Goal: Answer question/provide support

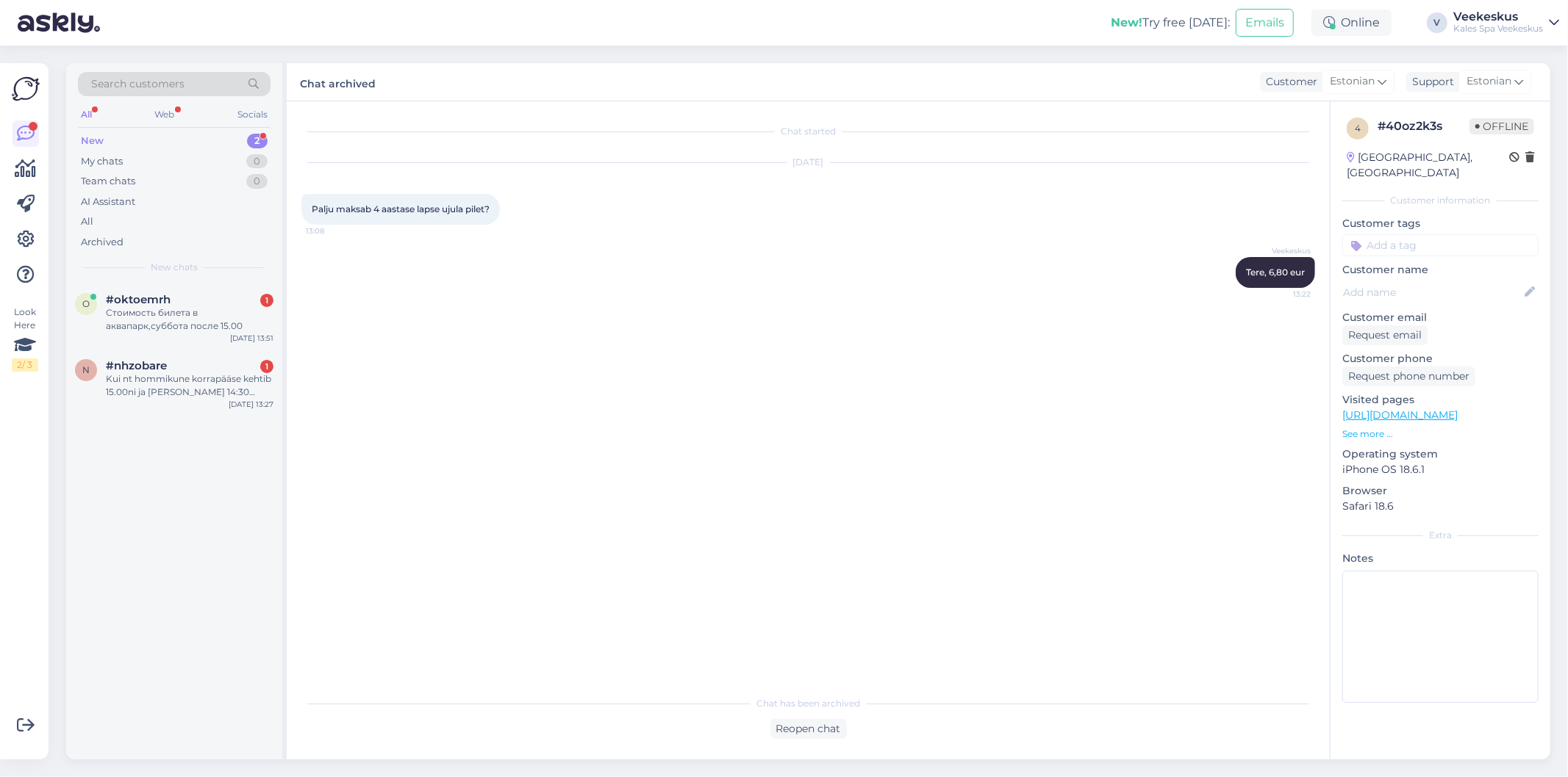
click at [159, 349] on div "n #nhzobare 1 Kui nt hommikune korrapääse kehtib 15.00ni ja [PERSON_NAME] 14:30…" at bounding box center [174, 382] width 216 height 66
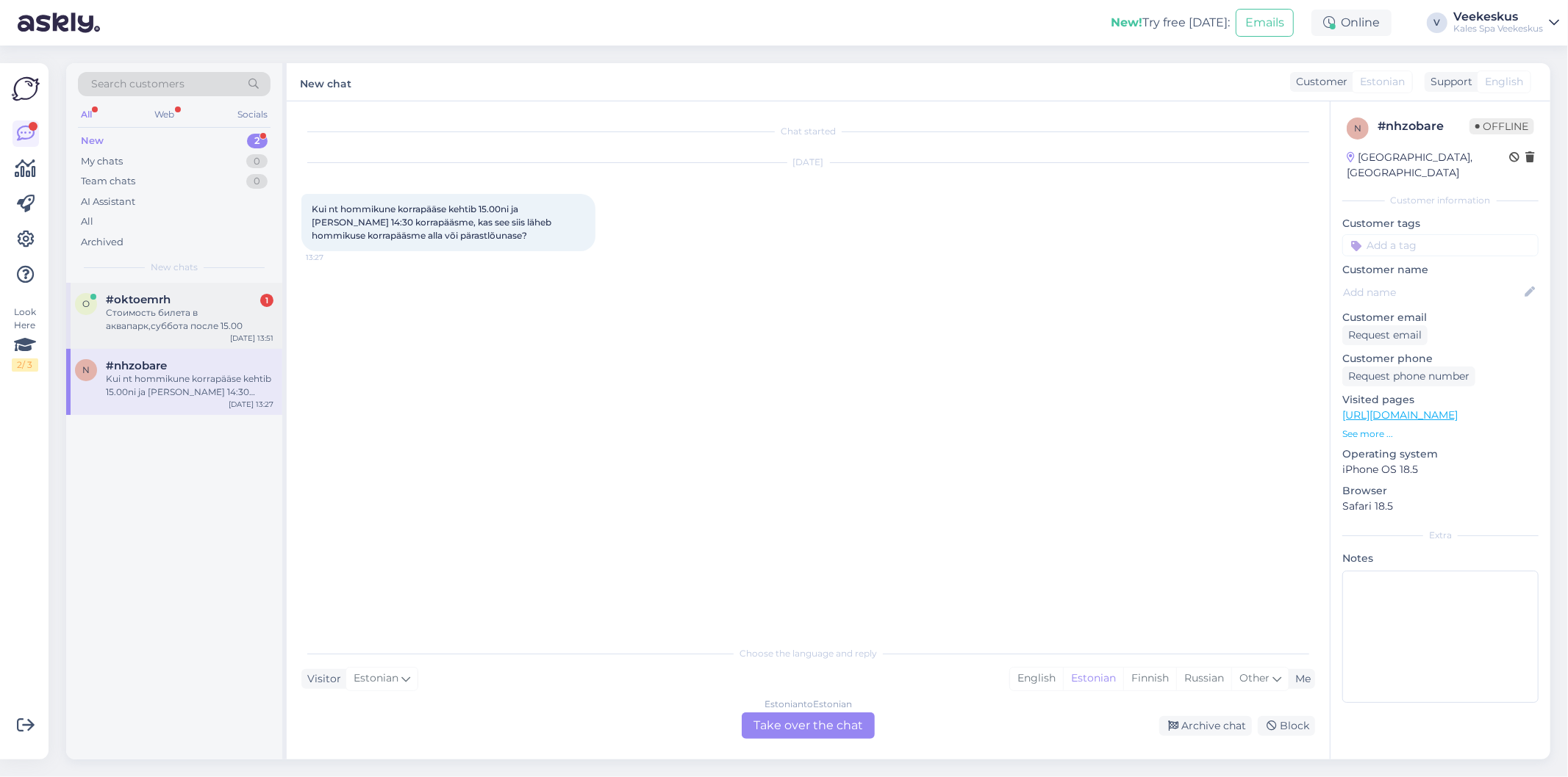
click at [157, 312] on div "Стоимость билета в аквапарк,суббота после 15.00" at bounding box center [189, 319] width 168 height 26
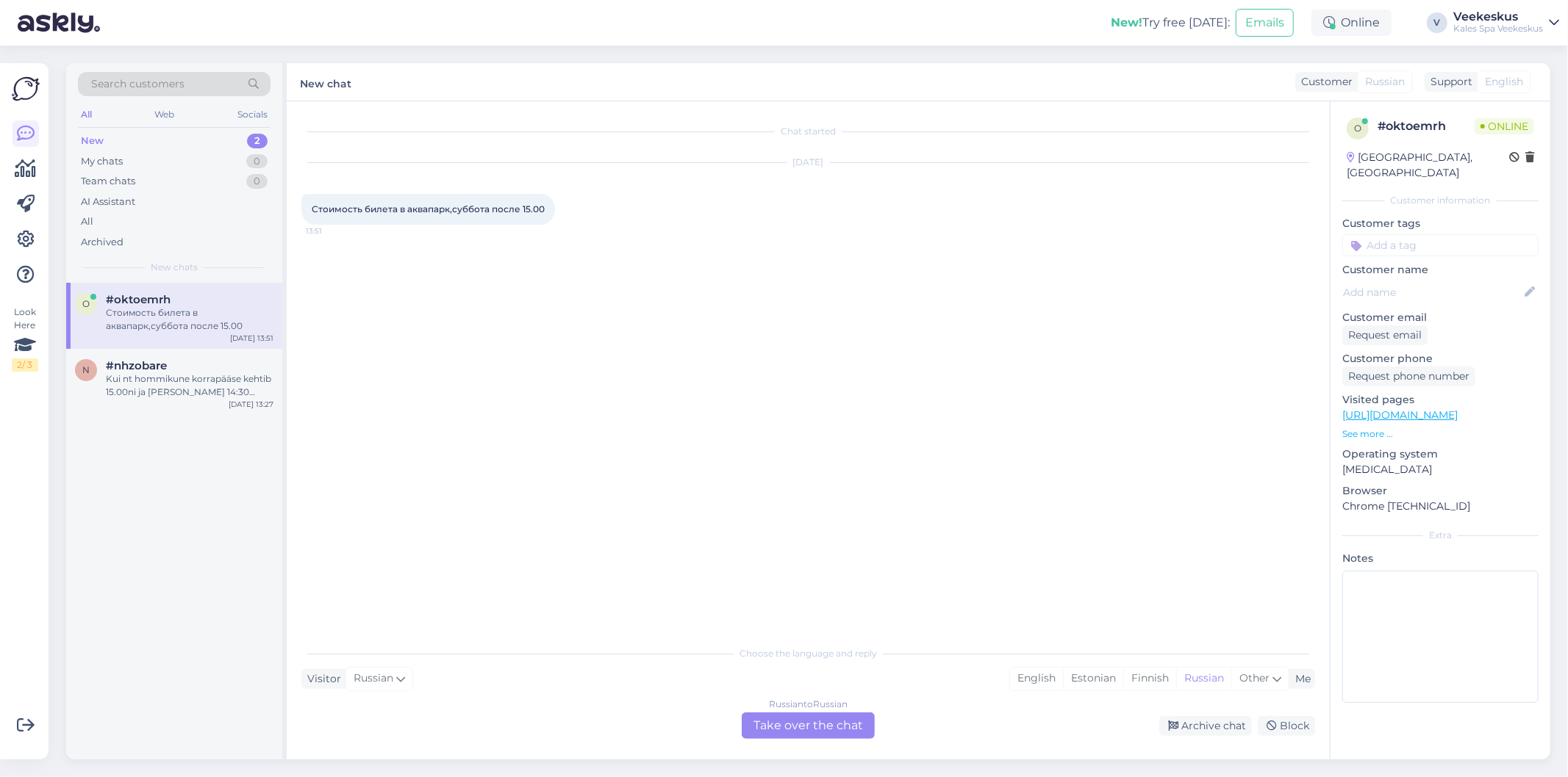
click at [713, 426] on div "Chat started [DATE] Стоимость билета в [GEOGRAPHIC_DATA],суббота после 15.00 13…" at bounding box center [815, 371] width 1027 height 509
click at [800, 728] on div "Russian to Russian Take over the chat" at bounding box center [807, 726] width 133 height 26
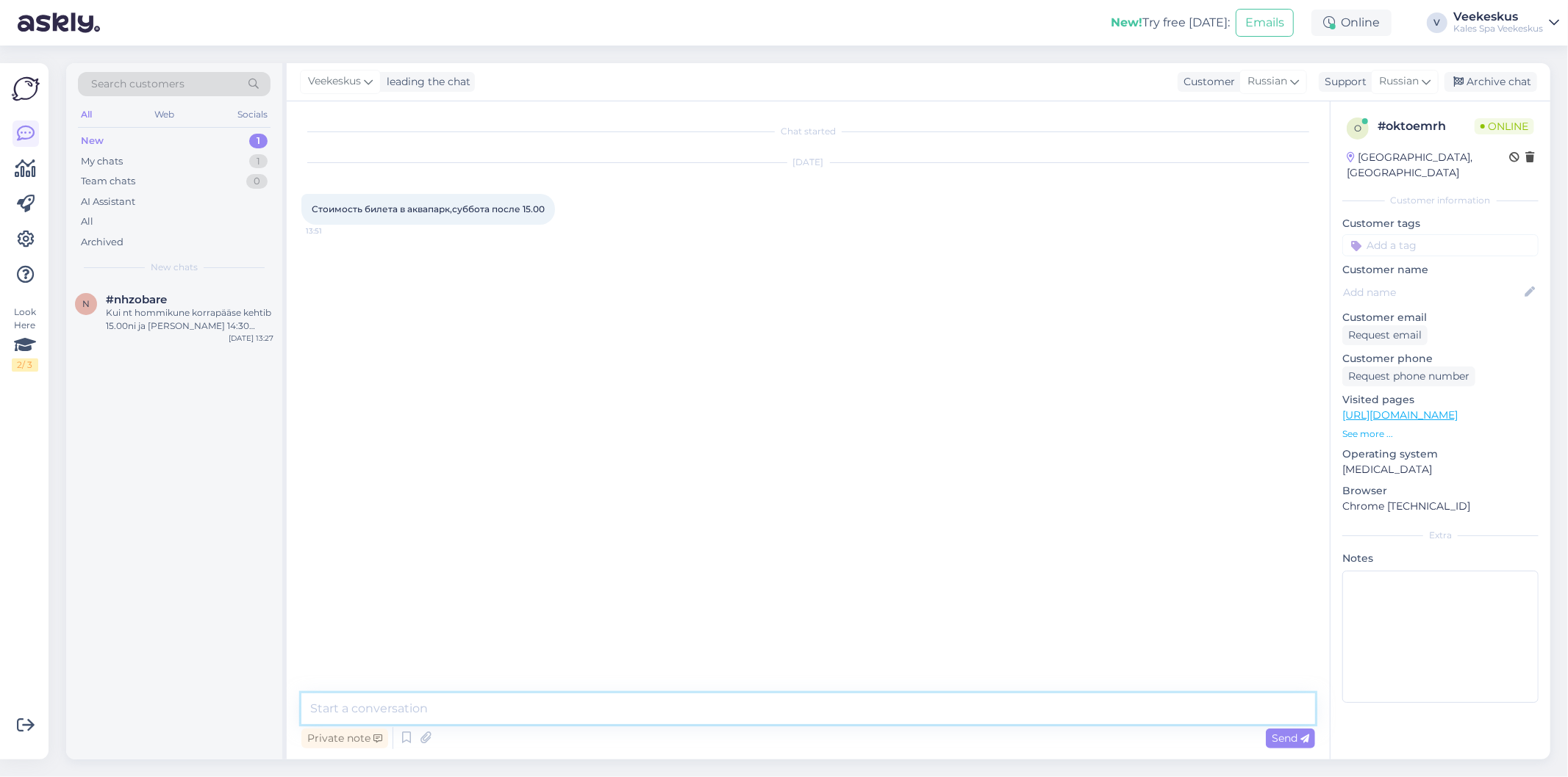
click at [779, 707] on textarea at bounding box center [808, 709] width 1014 height 31
type textarea "1,5h"
click at [1405, 85] on span "Russian" at bounding box center [1398, 81] width 40 height 16
type input "eng"
click at [1370, 146] on link "English" at bounding box center [1379, 146] width 162 height 23
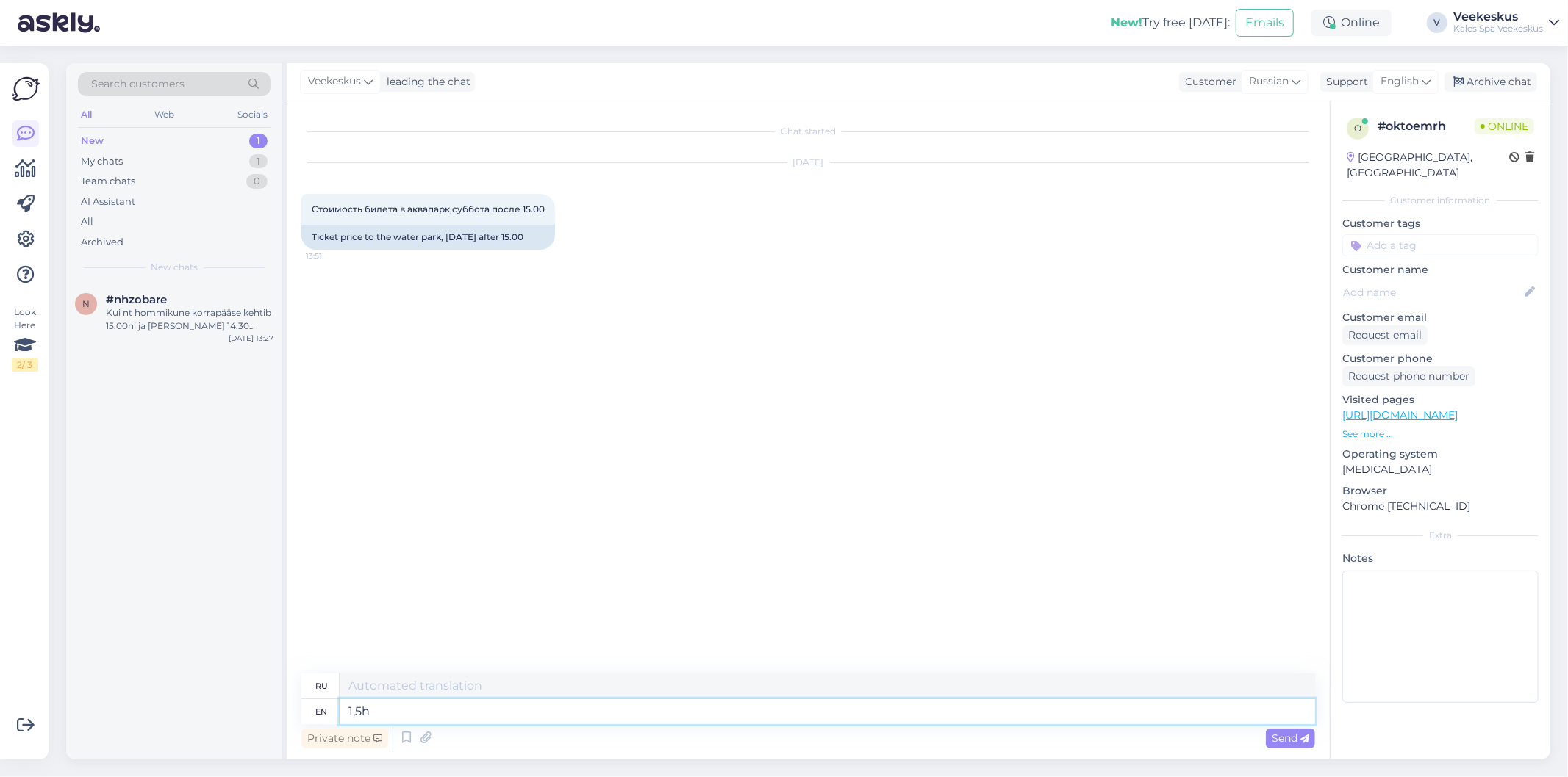
click at [736, 707] on textarea "1,5h" at bounding box center [827, 712] width 975 height 25
type textarea "1,5 часа"
type textarea "1,5h is"
type textarea "1,5 часа это"
type textarea "1,5h is 18"
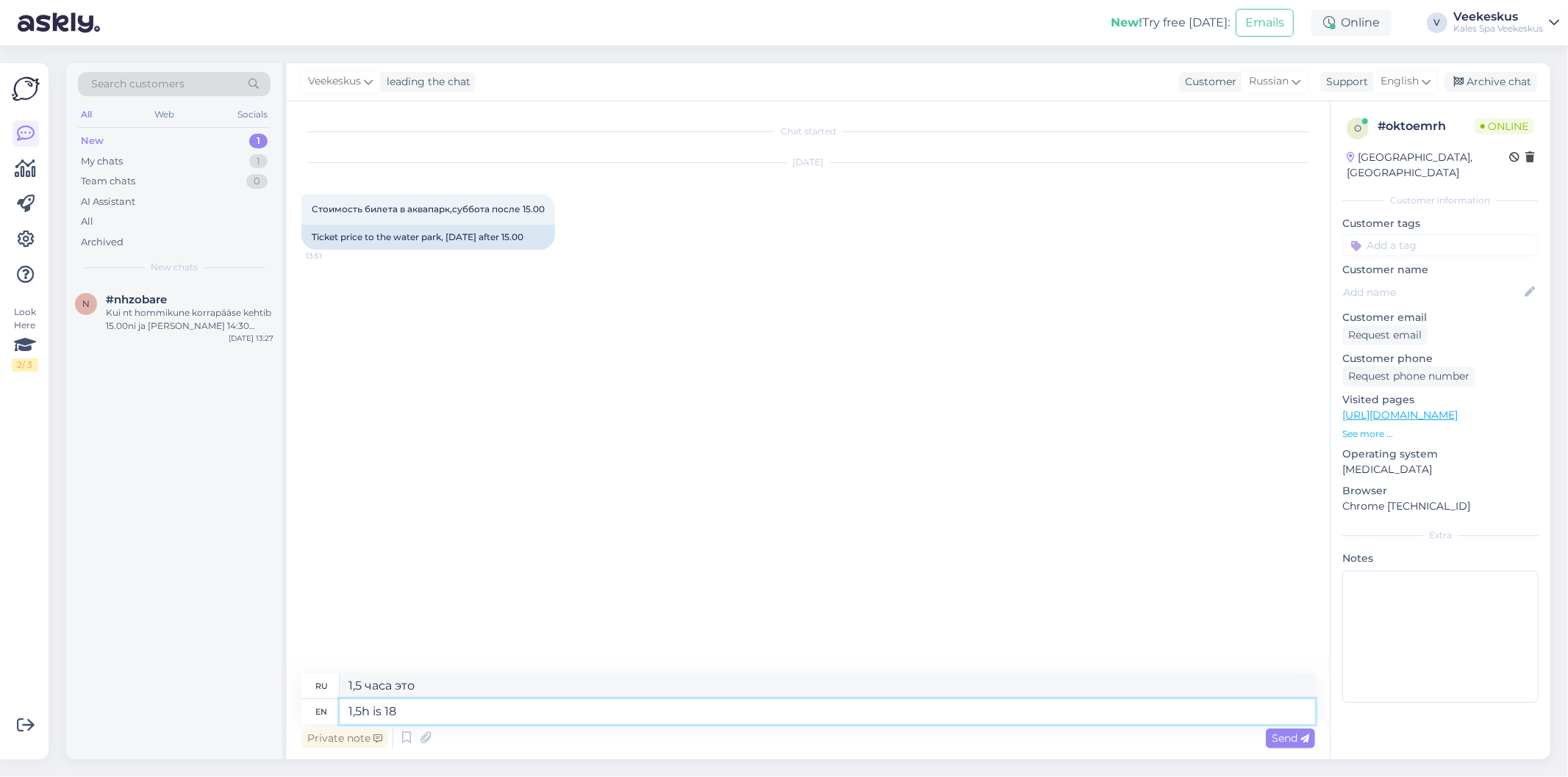
type textarea "1,5 часа — это 18"
type textarea "1,5h is 18 eur"
type textarea "1,5 часа — 18 евро"
type textarea "1,5h is 18 eur and"
type textarea "1,5 часа — 18 евро и"
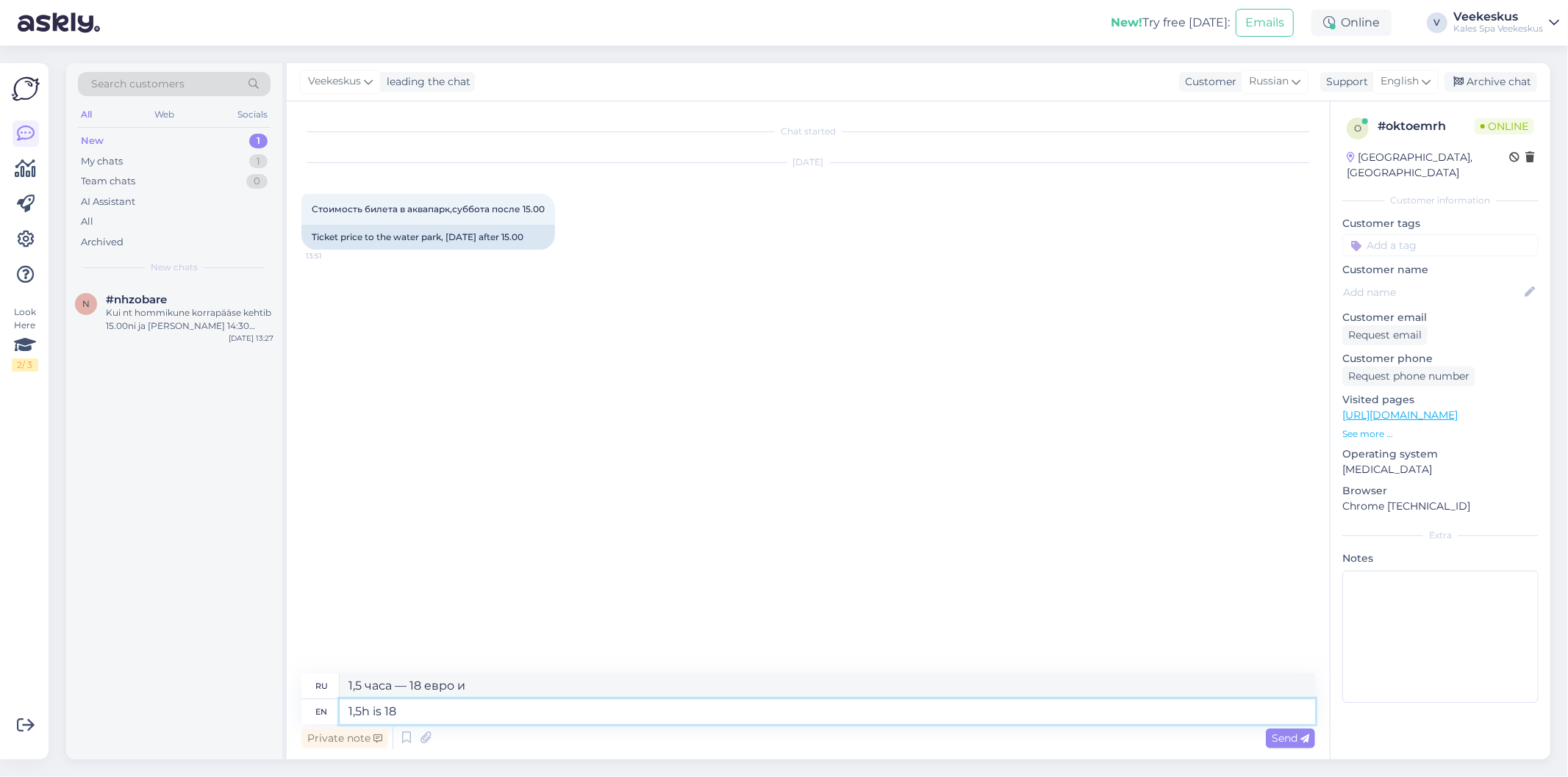
type textarea "1,5h is 1"
type textarea "1,5 часа — 18 евро"
type textarea "1,5h i"
type textarea "1,5 часа — это 18"
type textarea "1,5"
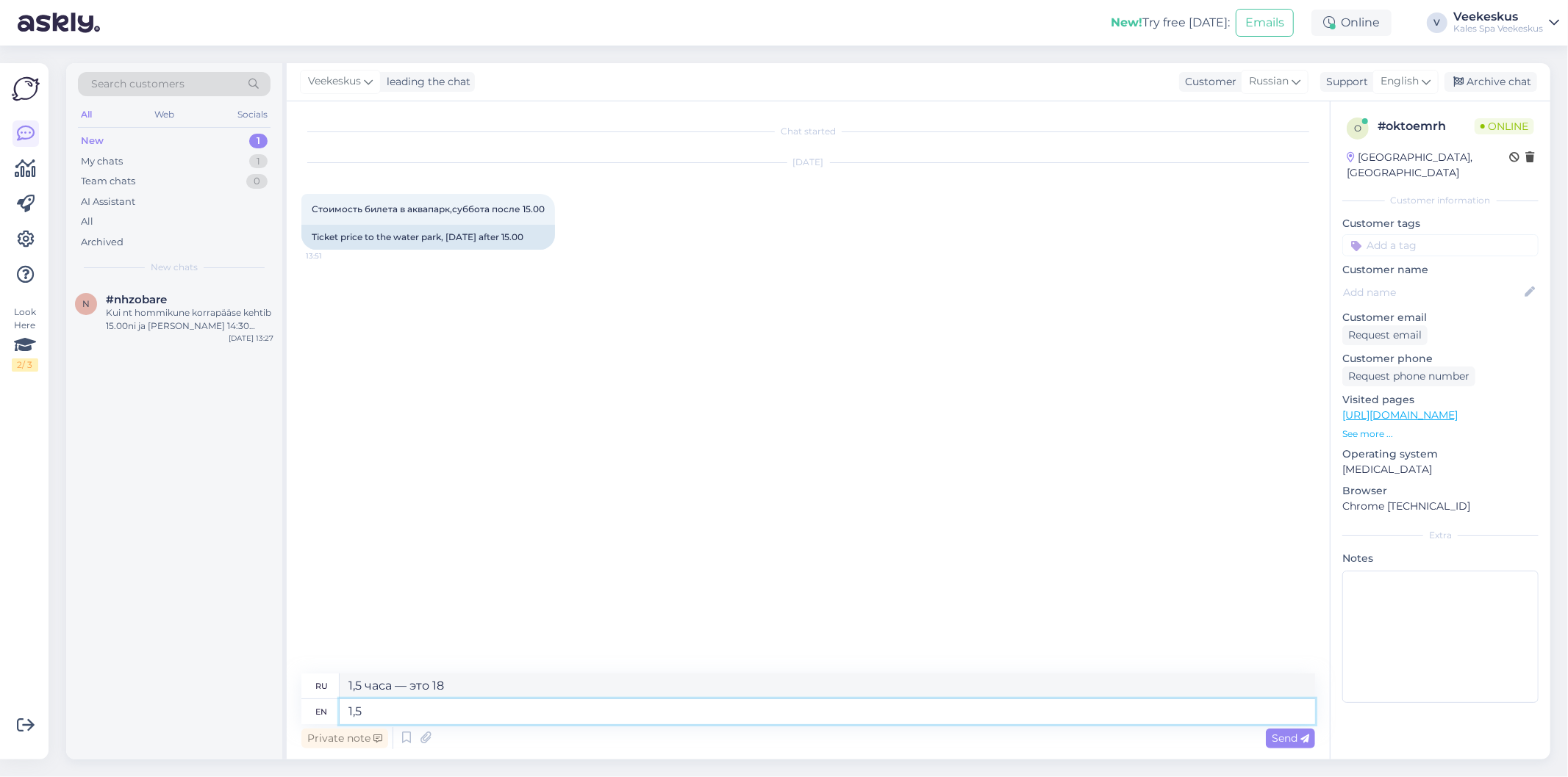
type textarea "1,5 часа это"
type textarea "1"
type textarea "1,5 часа"
click at [637, 717] on textarea at bounding box center [827, 712] width 975 height 25
paste textarea "[URL][DOMAIN_NAME]"
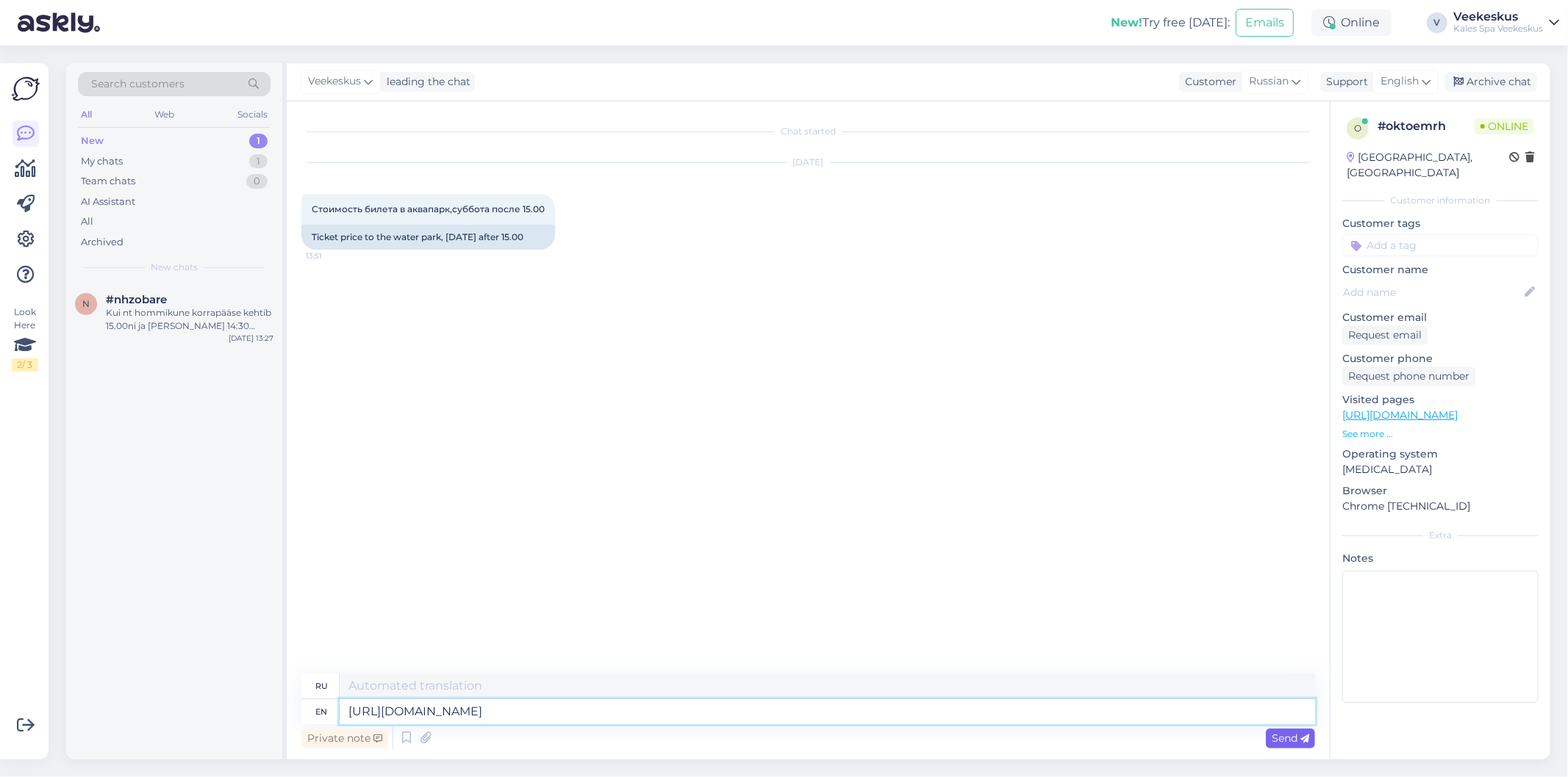
type textarea "[URL][DOMAIN_NAME]"
click at [1288, 742] on span "Send" at bounding box center [1290, 738] width 38 height 14
type textarea "[URL][DOMAIN_NAME]"
click at [1309, 736] on icon at bounding box center [1304, 738] width 9 height 9
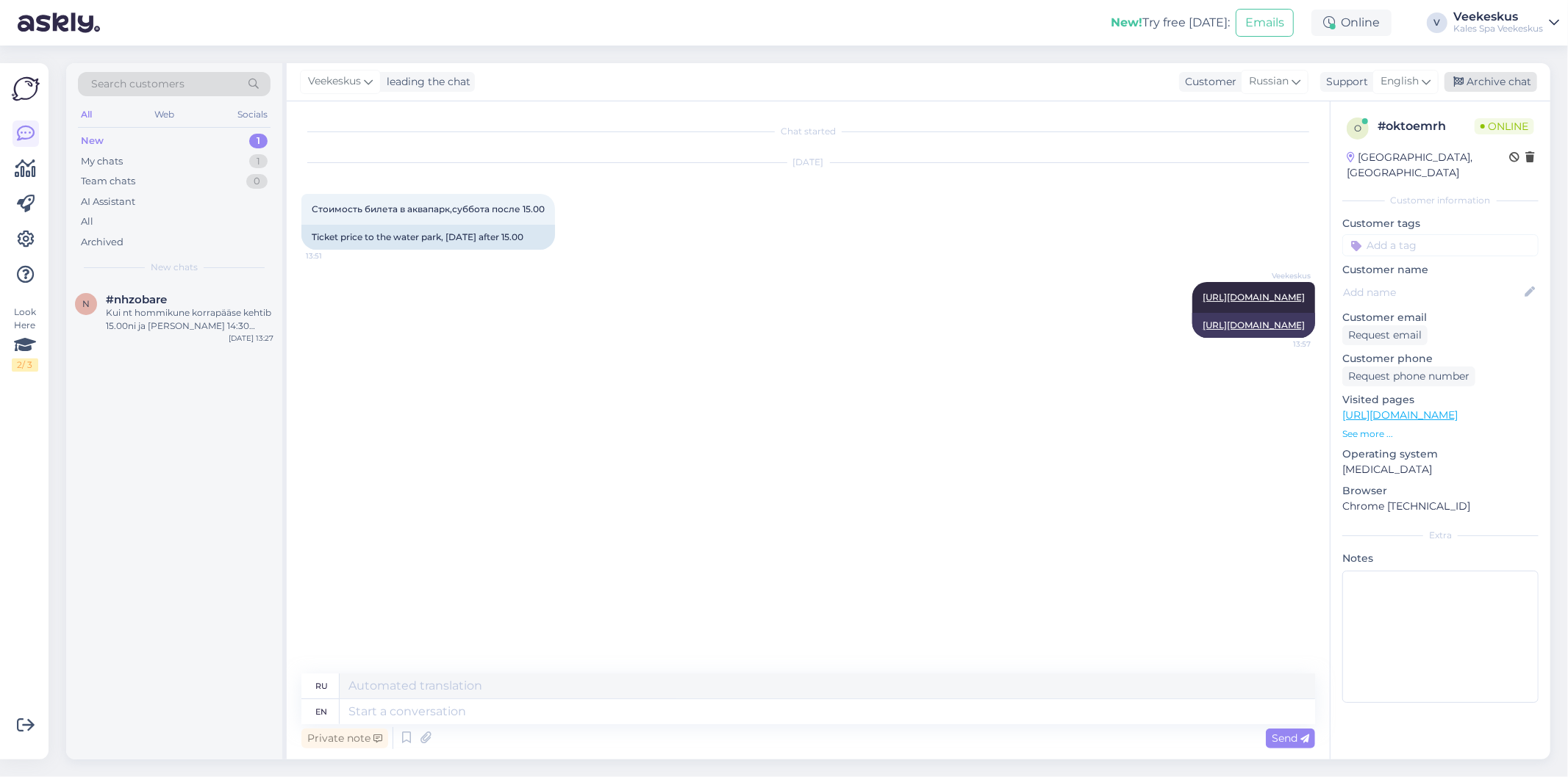
click at [1484, 80] on div "Archive chat" at bounding box center [1489, 81] width 92 height 19
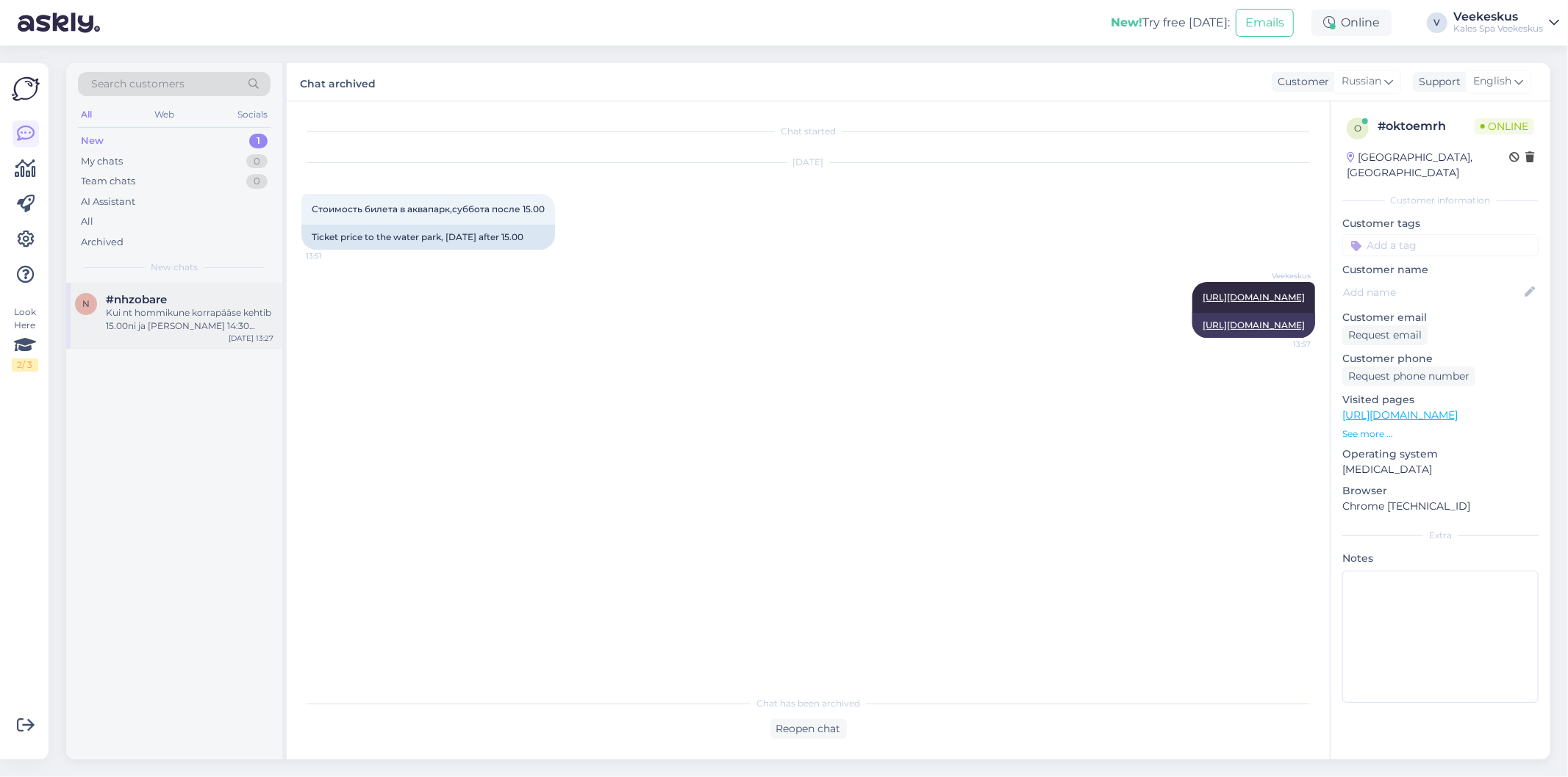
click at [150, 335] on div "n #nhzobare Kui nt hommikune korrapääse kehtib 15.00ni ja [PERSON_NAME] 14:30 k…" at bounding box center [174, 316] width 216 height 66
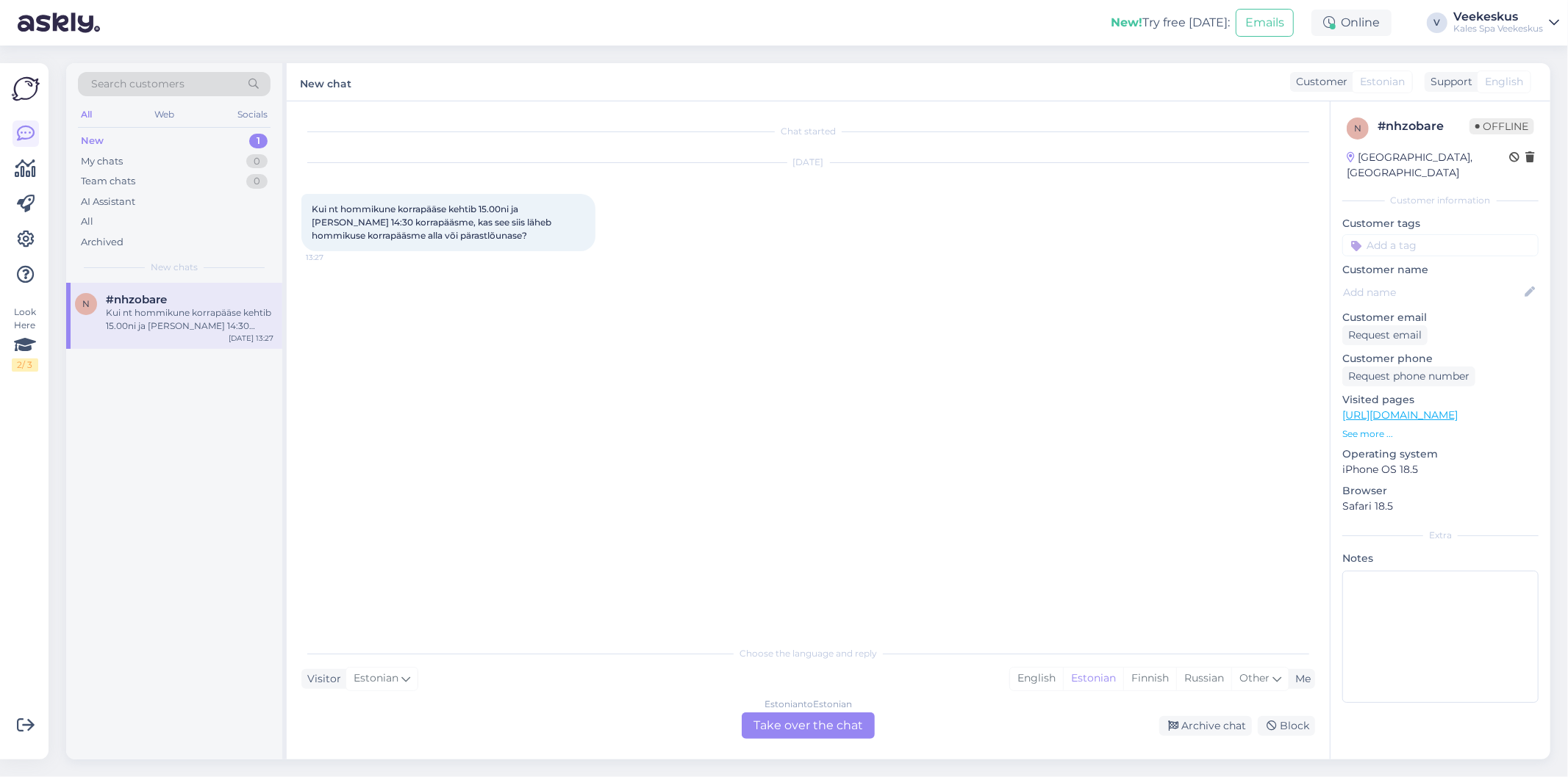
click at [865, 435] on div "Chat started [DATE] Kui nt hommikune korrapääse kehtib 15.00ni ja [PERSON_NAME]…" at bounding box center [815, 371] width 1027 height 509
click at [805, 724] on div "Estonian to Estonian Take over the chat" at bounding box center [807, 726] width 133 height 26
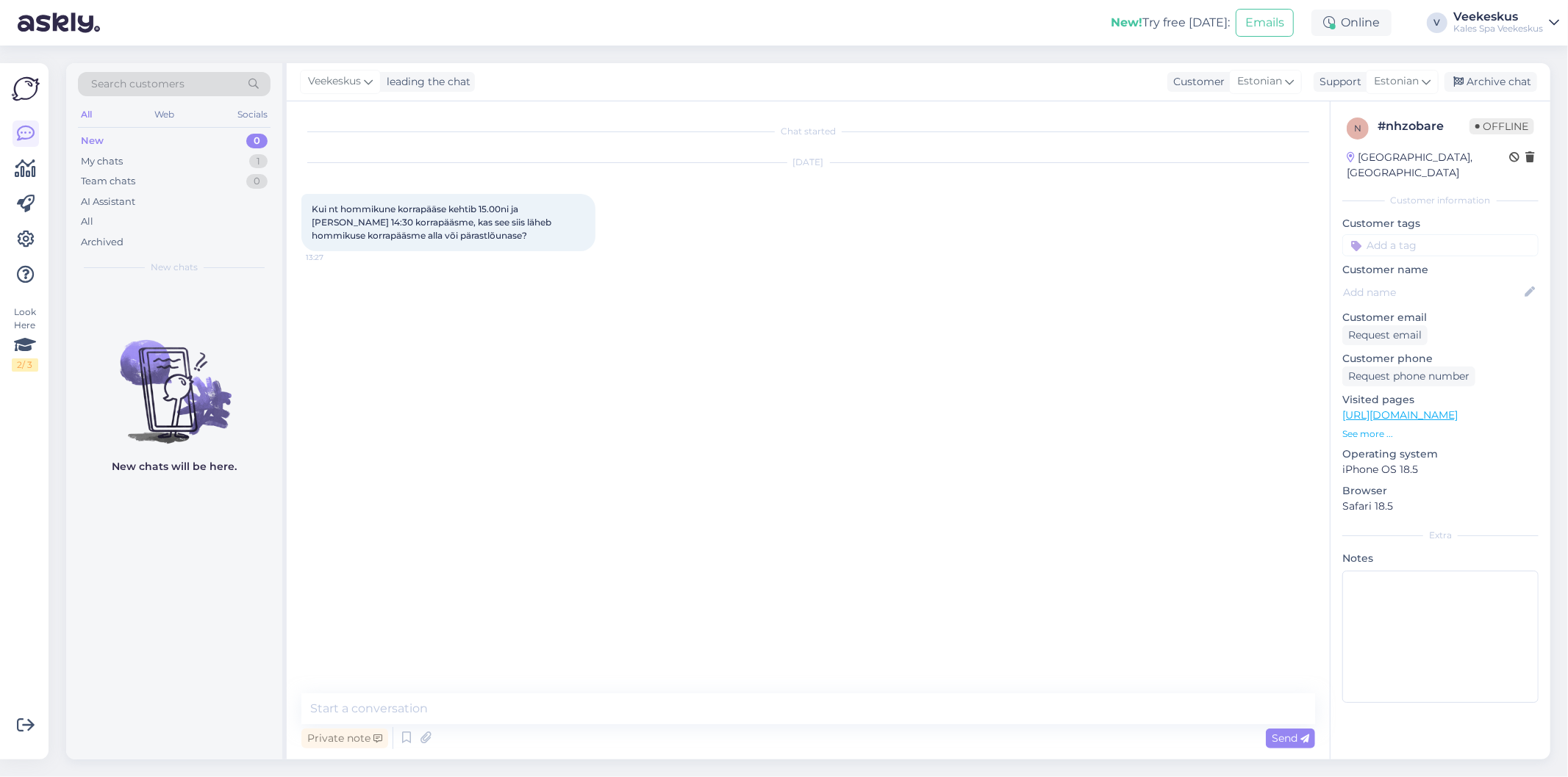
drag, startPoint x: 768, startPoint y: 737, endPoint x: 756, endPoint y: 726, distance: 16.3
click at [768, 737] on div "Private note Send" at bounding box center [808, 738] width 1014 height 28
click at [756, 726] on div "Private note Send" at bounding box center [808, 738] width 1014 height 28
click at [740, 714] on textarea at bounding box center [808, 709] width 1014 height 31
type textarea "e"
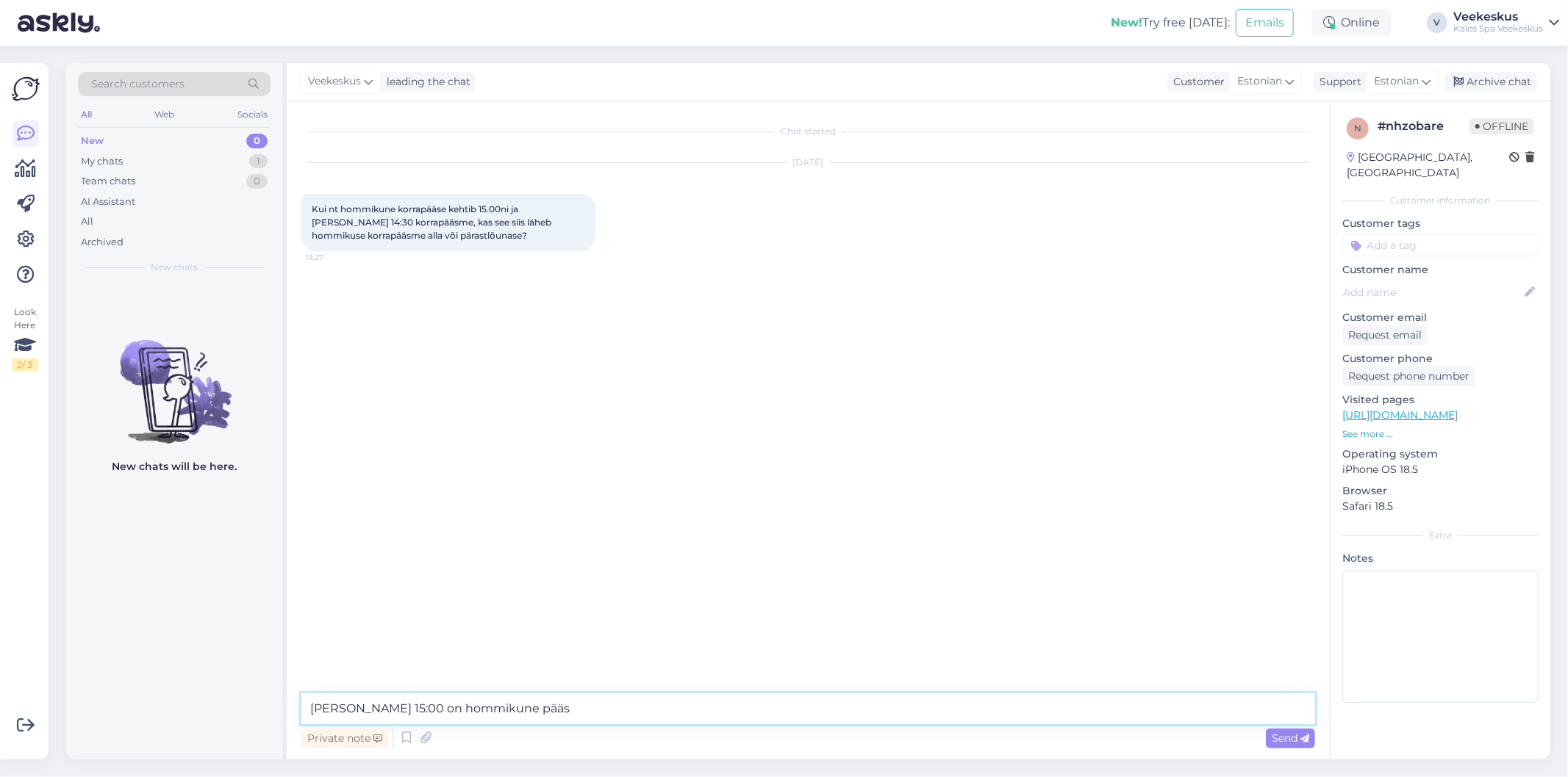
type textarea "[PERSON_NAME] 15:00 on hommikune pääse"
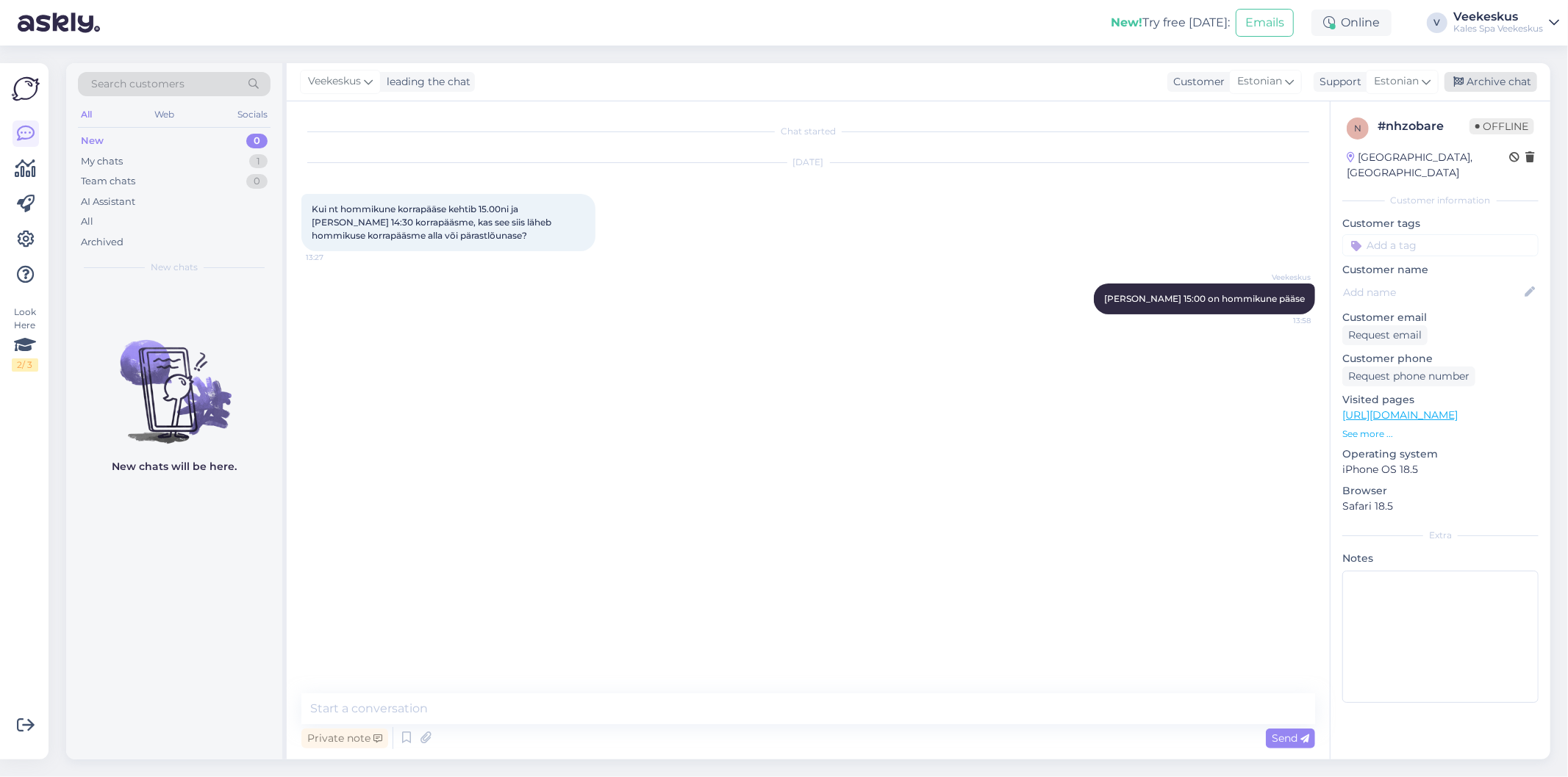
click at [1498, 83] on div "Archive chat" at bounding box center [1489, 81] width 92 height 19
